Goal: Information Seeking & Learning: Learn about a topic

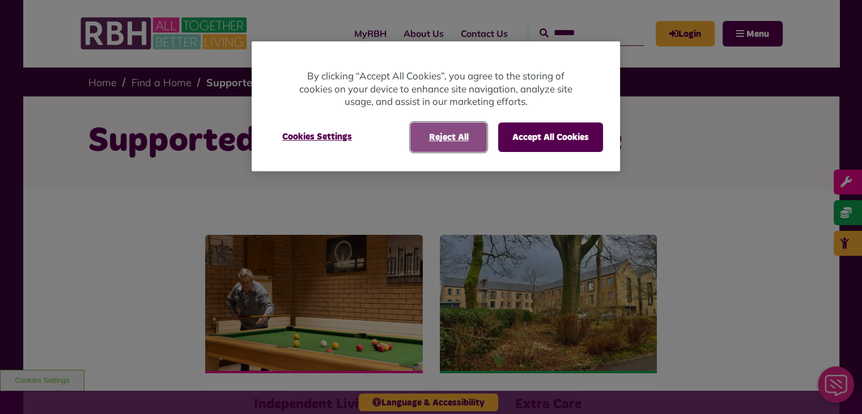
click at [449, 133] on button "Reject All" at bounding box center [448, 136] width 76 height 29
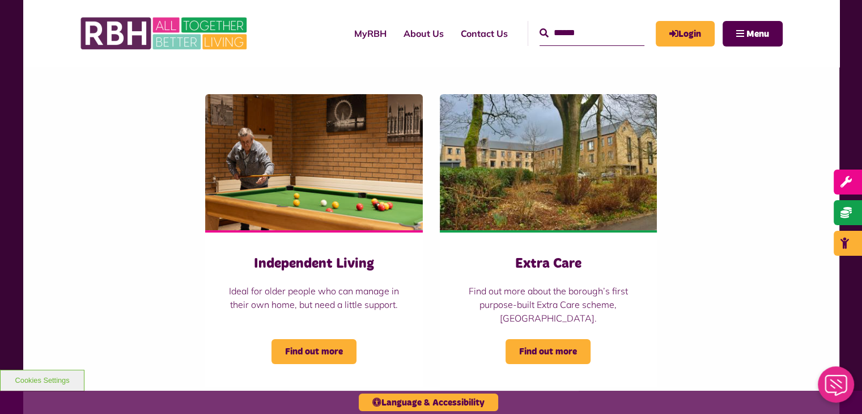
scroll to position [139, 0]
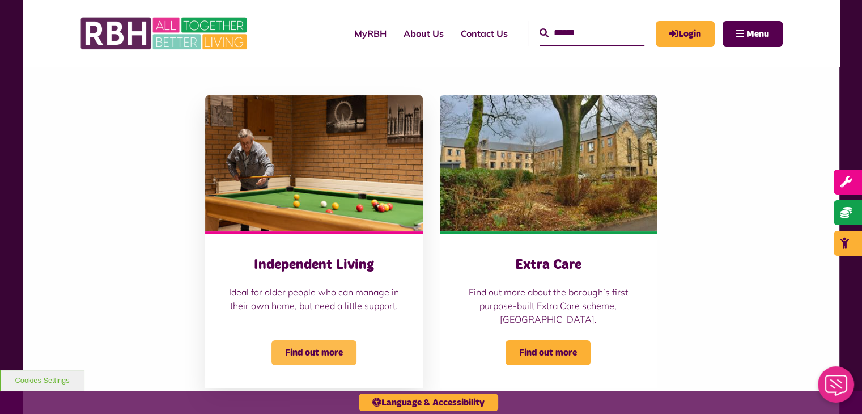
click at [306, 346] on span "Find out more" at bounding box center [313, 352] width 85 height 25
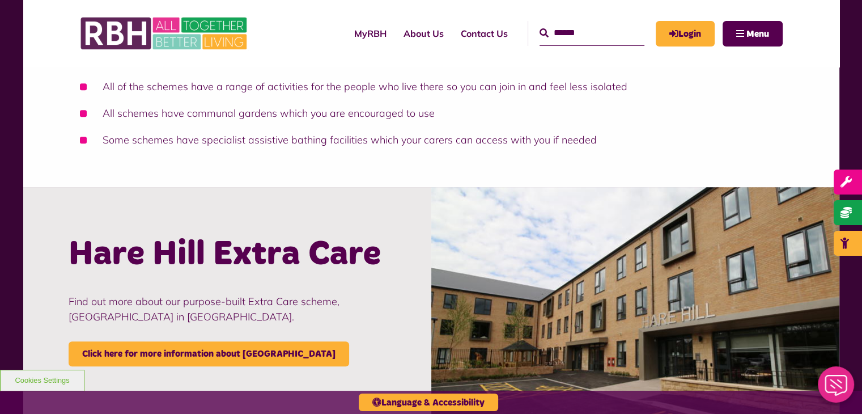
scroll to position [885, 0]
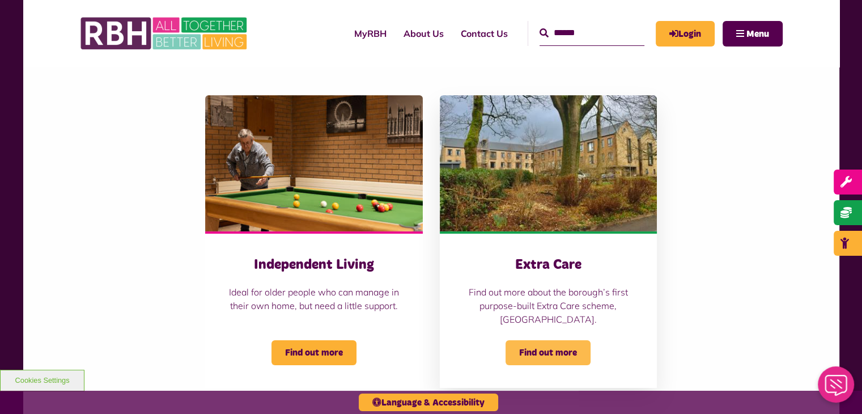
click at [553, 344] on span "Find out more" at bounding box center [547, 352] width 85 height 25
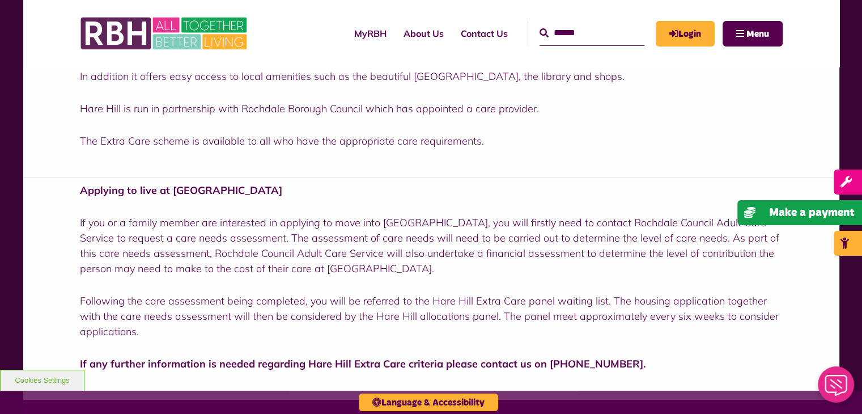
scroll to position [397, 0]
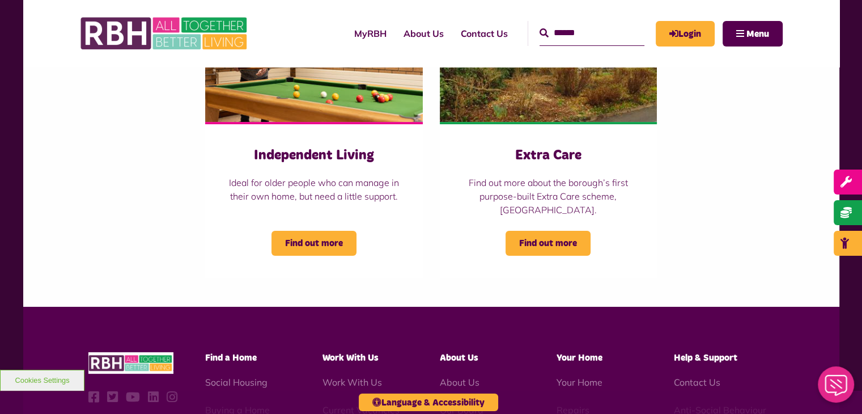
scroll to position [256, 0]
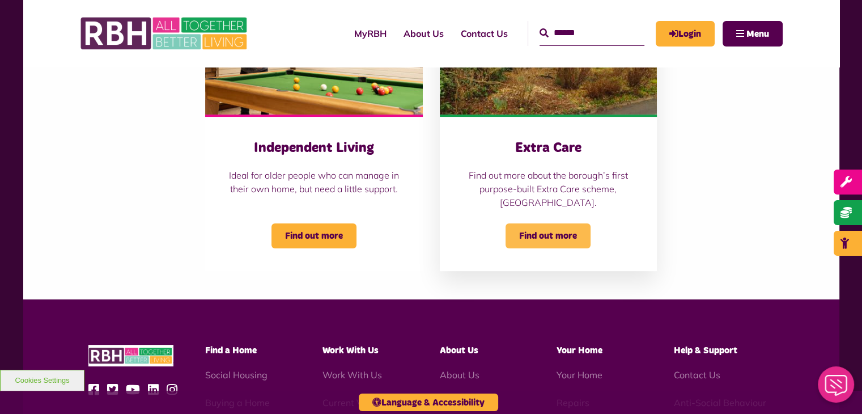
click at [546, 234] on span "Find out more" at bounding box center [547, 235] width 85 height 25
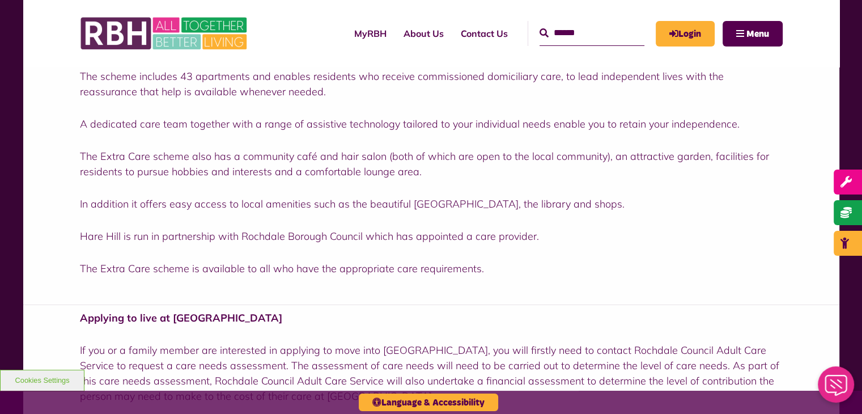
scroll to position [263, 0]
